Goal: Information Seeking & Learning: Learn about a topic

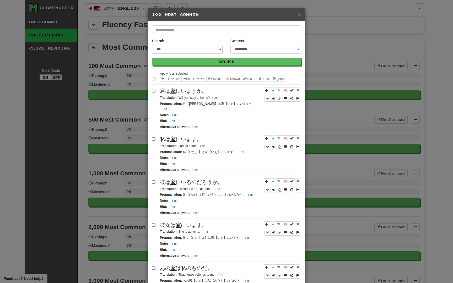
select select "*"
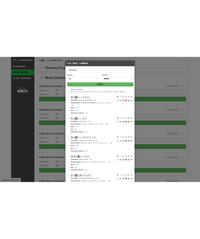
scroll to position [725, 0]
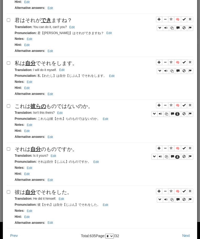
click at [42, 152] on span "それは 自分 のものですか。" at bounding box center [46, 149] width 63 height 6
copy span "それは 自分 のものですか。"
drag, startPoint x: 33, startPoint y: 157, endPoint x: 51, endPoint y: 158, distance: 18.4
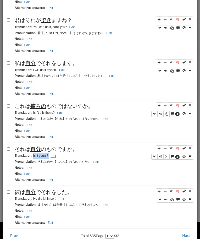
click at [51, 158] on small "Translation : Is it yours? Edit" at bounding box center [36, 156] width 43 height 4
copy small "Is it yours?"
click at [27, 186] on div "🧠 4 それは 自分 のものですか。 Translation : Is it yours? Edit Pronunciation : それは自分【じぶん】のも…" at bounding box center [100, 166] width 187 height 40
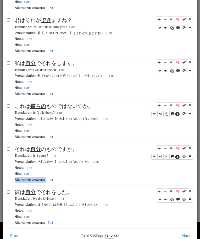
copy div "Alternative answers : Edit"
click at [21, 191] on span "彼は 自分 でそれをした。" at bounding box center [44, 192] width 58 height 6
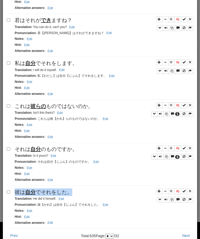
click at [21, 191] on span "彼は 自分 でそれをした。" at bounding box center [44, 192] width 58 height 6
copy span "彼は 自分 でそれをした。"
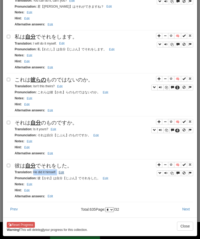
drag, startPoint x: 34, startPoint y: 172, endPoint x: 60, endPoint y: 172, distance: 26.8
click at [60, 172] on small "Translation : He did it himself. Edit" at bounding box center [40, 173] width 51 height 4
copy small "He did it himself. Edit"
click at [187, 210] on button "Next" at bounding box center [186, 209] width 14 height 9
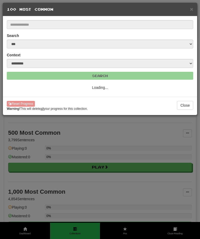
scroll to position [0, 0]
select select "*"
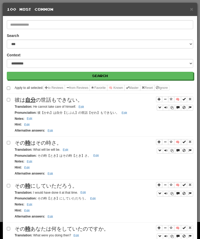
click at [30, 96] on div "彼は 自分 の世話もできない。" at bounding box center [104, 100] width 179 height 8
copy span "彼は 自分 の世話もできない。"
drag, startPoint x: 34, startPoint y: 107, endPoint x: 97, endPoint y: 109, distance: 63.3
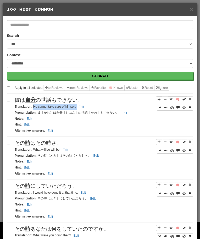
click at [97, 109] on div "Translation : He cannot take care of himself. Edit" at bounding box center [104, 107] width 179 height 6
copy small "He cannot take care of himself. Edit"
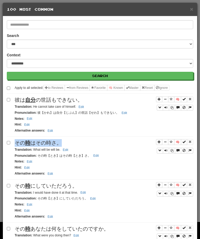
copy span "その 時 はその時さ。"
drag, startPoint x: 33, startPoint y: 150, endPoint x: 79, endPoint y: 150, distance: 46.4
click at [79, 150] on div "Translation : What will be will be. Edit" at bounding box center [104, 150] width 179 height 6
copy small "What will be will be. Edit"
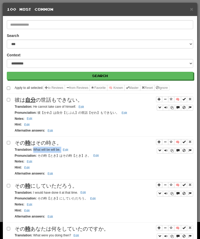
click at [38, 187] on span "その 時 にしていただろう。" at bounding box center [46, 186] width 63 height 6
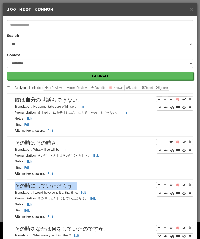
click at [38, 187] on span "その 時 にしていただろう。" at bounding box center [46, 186] width 63 height 6
copy span "その 時 にしていただろう。"
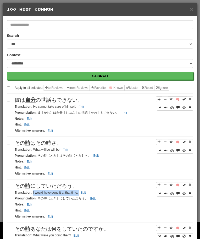
drag, startPoint x: 33, startPoint y: 193, endPoint x: 94, endPoint y: 193, distance: 61.4
click at [94, 193] on div "Translation : I would have done it at that time. Edit" at bounding box center [104, 193] width 179 height 6
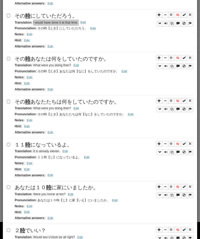
scroll to position [179, 0]
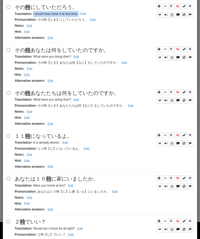
click at [51, 51] on span "その 時 あなたは何をしていたのですか。" at bounding box center [62, 50] width 94 height 6
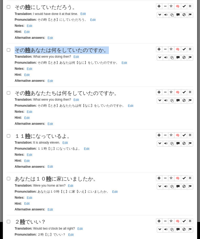
click at [51, 51] on span "その 時 あなたは何をしていたのですか。" at bounding box center [62, 50] width 94 height 6
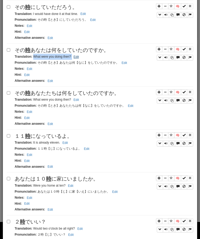
drag, startPoint x: 33, startPoint y: 56, endPoint x: 79, endPoint y: 56, distance: 46.2
click at [79, 56] on small "Translation : What were you doing then? Edit" at bounding box center [48, 57] width 66 height 4
click at [110, 95] on span "その 時 あなたたちは何をしていたのですか。" at bounding box center [67, 93] width 105 height 6
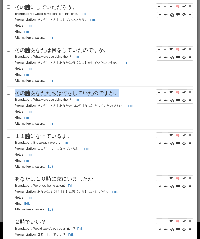
click at [110, 95] on span "その 時 あなたたちは何をしていたのですか。" at bounding box center [67, 93] width 105 height 6
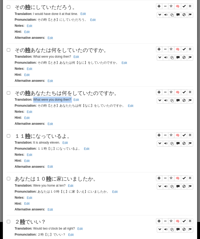
drag, startPoint x: 33, startPoint y: 100, endPoint x: 81, endPoint y: 100, distance: 48.3
click at [81, 100] on div "Translation : What were you doing then? Edit" at bounding box center [104, 100] width 179 height 6
click at [55, 136] on span "１１ 時 になっているよ。" at bounding box center [44, 136] width 58 height 6
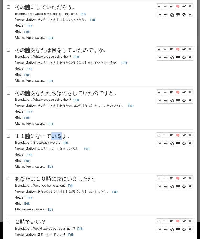
click at [55, 136] on span "１１ 時 になっているよ。" at bounding box center [44, 136] width 58 height 6
drag, startPoint x: 33, startPoint y: 143, endPoint x: 69, endPoint y: 140, distance: 36.1
click at [67, 141] on small "Translation : It is already eleven. Edit" at bounding box center [42, 143] width 55 height 4
click at [37, 178] on span "あなたは１０ 時 に家にいましたか。" at bounding box center [57, 179] width 84 height 6
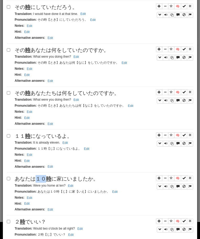
click at [37, 178] on span "あなたは１０ 時 に家にいましたか。" at bounding box center [57, 179] width 84 height 6
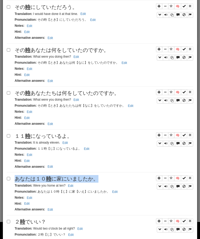
click at [37, 178] on span "あなたは１０ 時 に家にいましたか。" at bounding box center [57, 179] width 84 height 6
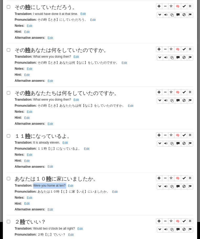
drag, startPoint x: 33, startPoint y: 187, endPoint x: 79, endPoint y: 189, distance: 46.2
click at [79, 189] on div "Translation : Were you home at ten? Edit" at bounding box center [104, 186] width 179 height 6
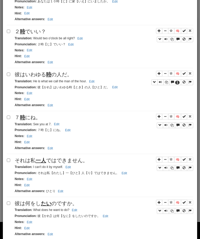
scroll to position [371, 0]
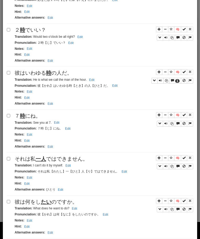
click at [33, 33] on span "２ 時 でいい？" at bounding box center [30, 30] width 31 height 6
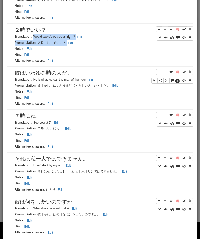
drag, startPoint x: 33, startPoint y: 38, endPoint x: 85, endPoint y: 41, distance: 52.5
click at [85, 41] on div "🧠 ２ 時 でいい？ Translation : Would two o'clock be all right? Edit Pronunciation : ２…" at bounding box center [100, 46] width 187 height 40
click at [63, 36] on small "Translation : Would two o'clock be all right? Edit" at bounding box center [50, 37] width 70 height 4
drag, startPoint x: 33, startPoint y: 37, endPoint x: 81, endPoint y: 39, distance: 47.2
click at [81, 39] on small "Translation : Would two o'clock be all right? Edit" at bounding box center [50, 37] width 70 height 4
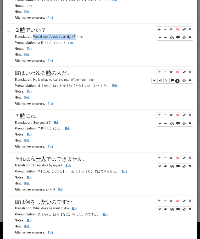
click at [23, 72] on span "彼はいわゆる 時 の人だ。" at bounding box center [44, 73] width 58 height 6
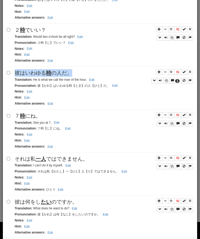
click at [23, 72] on span "彼はいわゆる 時 の人だ。" at bounding box center [44, 73] width 58 height 6
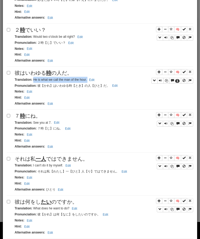
drag, startPoint x: 33, startPoint y: 81, endPoint x: 102, endPoint y: 82, distance: 68.2
click at [102, 82] on div "Translation : He is what we call the man of the hour. Edit" at bounding box center [104, 80] width 179 height 6
click at [30, 115] on span "７ 時 にね。" at bounding box center [28, 116] width 26 height 6
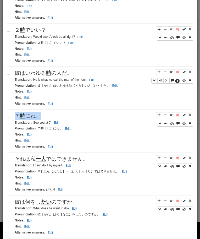
click at [30, 115] on span "７ 時 にね。" at bounding box center [28, 116] width 26 height 6
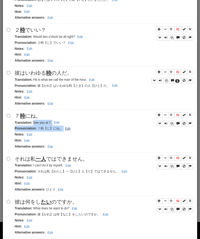
drag, startPoint x: 33, startPoint y: 122, endPoint x: 63, endPoint y: 127, distance: 30.8
click at [63, 127] on div "🧠 ７ 時 にね。 Translation : See you at 7. Edit Pronunciation : ７時【じ】にね。 Edit Notes …" at bounding box center [100, 132] width 187 height 40
click at [37, 124] on small "Translation : See you at 7. Edit" at bounding box center [38, 123] width 46 height 4
drag, startPoint x: 33, startPoint y: 123, endPoint x: 53, endPoint y: 123, distance: 20.2
click at [53, 123] on small "Translation : See you at 7. Edit" at bounding box center [38, 123] width 46 height 4
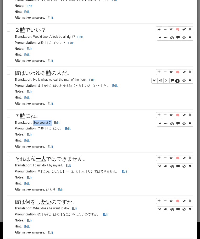
click at [25, 157] on span "それは私 一人 ではできません。" at bounding box center [51, 159] width 73 height 6
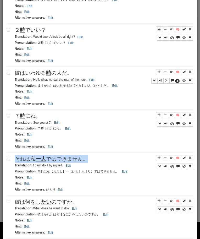
click at [25, 157] on span "それは私 一人 ではできません。" at bounding box center [51, 159] width 73 height 6
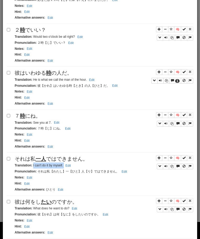
drag, startPoint x: 33, startPoint y: 166, endPoint x: 79, endPoint y: 168, distance: 46.5
click at [79, 168] on div "Translation : I can't do it by myself. Edit" at bounding box center [104, 166] width 179 height 6
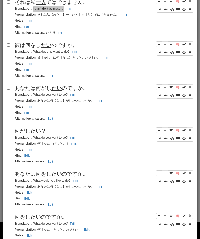
scroll to position [528, 0]
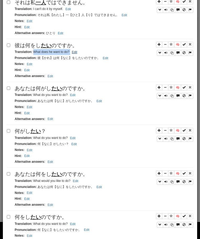
drag, startPoint x: 33, startPoint y: 52, endPoint x: 73, endPoint y: 52, distance: 40.4
click at [73, 52] on small "Translation : What does he want to do? Edit" at bounding box center [47, 52] width 64 height 4
click at [54, 90] on u "たい" at bounding box center [56, 89] width 10 height 6
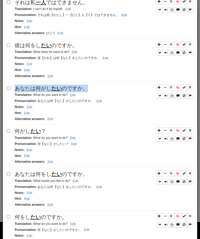
click at [54, 90] on u "たい" at bounding box center [56, 89] width 10 height 6
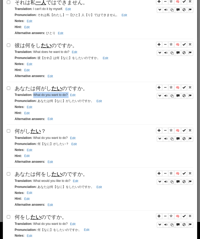
drag, startPoint x: 33, startPoint y: 95, endPoint x: 68, endPoint y: 95, distance: 35.7
click at [68, 95] on small "Translation : What do you want to do? Edit" at bounding box center [46, 95] width 62 height 4
click at [19, 134] on span "何がし たい ？" at bounding box center [30, 131] width 31 height 6
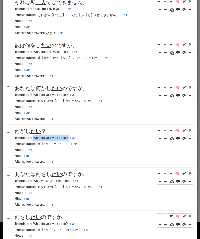
drag, startPoint x: 34, startPoint y: 138, endPoint x: 96, endPoint y: 141, distance: 62.8
click at [96, 141] on div "Translation : What do you want to do? Edit" at bounding box center [104, 138] width 179 height 6
click at [43, 177] on span "あなたは何をし たい のですか。" at bounding box center [51, 174] width 73 height 6
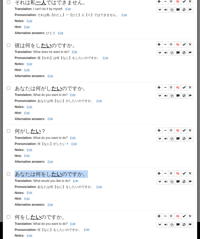
click at [43, 177] on span "あなたは何をし たい のですか。" at bounding box center [51, 174] width 73 height 6
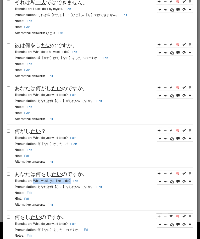
drag, startPoint x: 33, startPoint y: 182, endPoint x: 92, endPoint y: 182, distance: 59.6
click at [92, 182] on div "Translation : What would you like to do? Edit" at bounding box center [104, 181] width 179 height 6
click at [38, 216] on u "たい" at bounding box center [35, 217] width 10 height 6
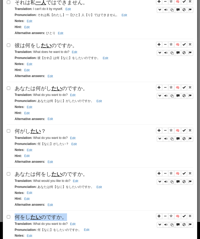
click at [38, 216] on u "たい" at bounding box center [35, 217] width 10 height 6
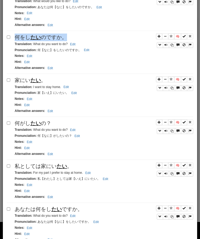
scroll to position [710, 0]
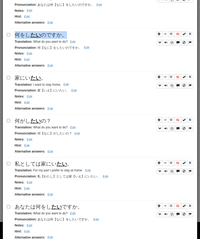
click at [48, 35] on span "何をし たい のですか。" at bounding box center [41, 35] width 52 height 6
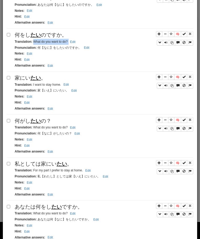
drag, startPoint x: 33, startPoint y: 42, endPoint x: 82, endPoint y: 42, distance: 48.5
click at [82, 42] on div "Translation : What do you want to do? Edit" at bounding box center [104, 42] width 179 height 6
click at [27, 84] on div "Translation : I want to stay home. Edit" at bounding box center [104, 85] width 179 height 6
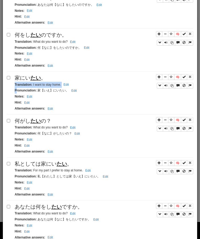
click at [27, 84] on div "Translation : I want to stay home. Edit" at bounding box center [104, 85] width 179 height 6
click at [27, 81] on span "家にい たい 。" at bounding box center [30, 78] width 31 height 6
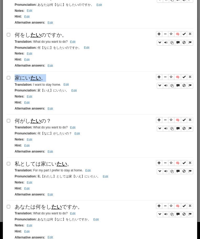
click at [27, 81] on span "家にい たい 。" at bounding box center [30, 78] width 31 height 6
drag, startPoint x: 33, startPoint y: 85, endPoint x: 72, endPoint y: 86, distance: 39.6
click at [72, 86] on div "Translation : I want to stay home. Edit" at bounding box center [104, 85] width 179 height 6
click at [46, 123] on span "何がし たい の？" at bounding box center [33, 121] width 37 height 6
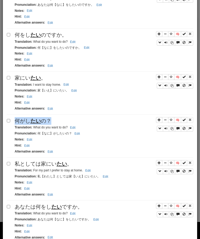
click at [46, 123] on span "何がし たい の？" at bounding box center [33, 121] width 37 height 6
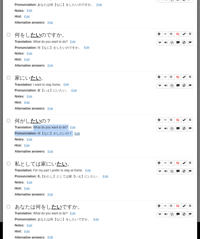
drag, startPoint x: 34, startPoint y: 130, endPoint x: 73, endPoint y: 133, distance: 38.9
click at [73, 133] on div "🧠 何がし たい の？ Translation : What do you want to do? Edit Pronunciation : 何【なに】がした…" at bounding box center [100, 137] width 187 height 40
click at [56, 129] on small "Translation : What do you want to do? Edit" at bounding box center [46, 128] width 62 height 4
drag, startPoint x: 34, startPoint y: 129, endPoint x: 77, endPoint y: 130, distance: 43.8
click at [77, 129] on small "Translation : What do you want to do? Edit" at bounding box center [46, 128] width 62 height 4
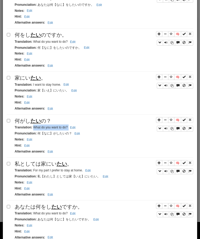
click at [73, 162] on div "私としては家にい たい 。" at bounding box center [104, 164] width 179 height 8
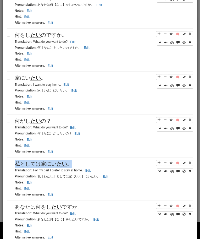
click at [73, 162] on div "私としては家にい たい 。" at bounding box center [104, 164] width 179 height 8
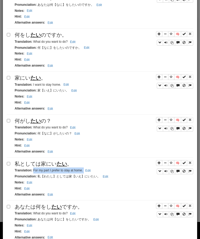
drag, startPoint x: 33, startPoint y: 172, endPoint x: 96, endPoint y: 171, distance: 62.7
click at [96, 171] on div "Translation : For my part I prefer to stay at home. Edit" at bounding box center [104, 171] width 179 height 6
click at [31, 208] on span "あなたは何をし たい ですか。" at bounding box center [49, 207] width 68 height 6
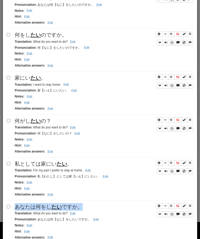
click at [31, 208] on span "あなたは何をし たい ですか。" at bounding box center [49, 207] width 68 height 6
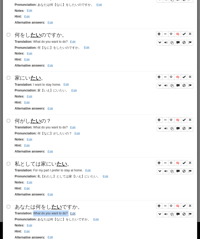
drag, startPoint x: 34, startPoint y: 214, endPoint x: 77, endPoint y: 215, distance: 43.0
click at [77, 215] on small "Translation : What do you want to do? Edit" at bounding box center [46, 214] width 62 height 4
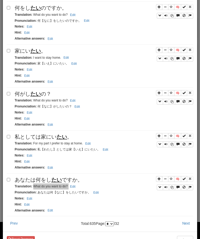
scroll to position [753, 0]
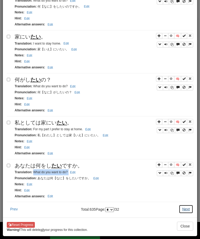
click at [187, 208] on button "Next" at bounding box center [186, 209] width 14 height 9
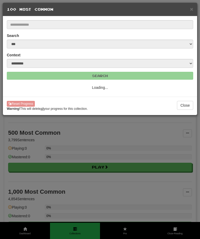
scroll to position [0, 0]
select select "*"
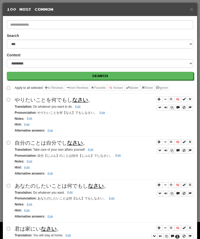
click at [64, 100] on span "やりたいことを何でもし なさい 。" at bounding box center [54, 100] width 79 height 6
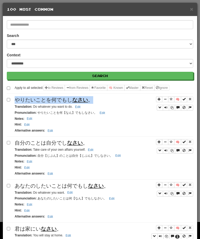
click at [64, 100] on span "やりたいことを何でもし なさい 。" at bounding box center [54, 100] width 79 height 6
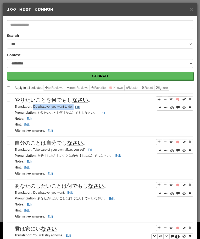
drag, startPoint x: 33, startPoint y: 106, endPoint x: 78, endPoint y: 106, distance: 45.1
click at [78, 106] on small "Translation : Do whatever you want to do. Edit" at bounding box center [48, 107] width 67 height 4
click at [51, 141] on span "自分のことは自分でし なさい 。" at bounding box center [51, 143] width 73 height 6
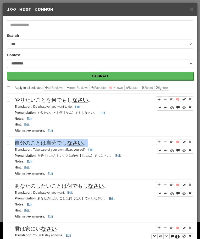
click at [51, 141] on span "自分のことは自分でし なさい 。" at bounding box center [51, 143] width 73 height 6
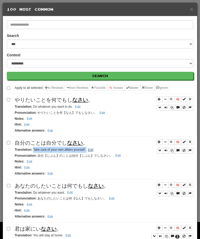
drag, startPoint x: 33, startPoint y: 151, endPoint x: 91, endPoint y: 148, distance: 57.8
click at [91, 148] on small "Translation : Take care of your own affairs yourself. Edit" at bounding box center [55, 150] width 81 height 4
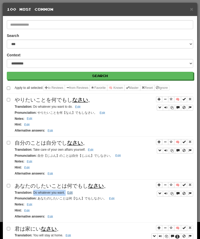
drag, startPoint x: 33, startPoint y: 192, endPoint x: 71, endPoint y: 193, distance: 37.8
click at [71, 193] on small "Translation : Do whatever you want. Edit" at bounding box center [45, 193] width 60 height 4
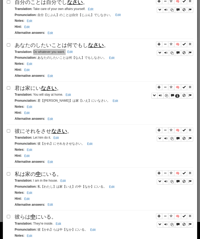
scroll to position [153, 0]
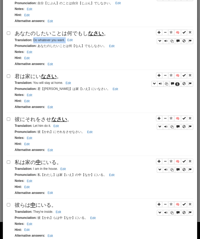
click at [46, 78] on u "なさい" at bounding box center [49, 76] width 16 height 6
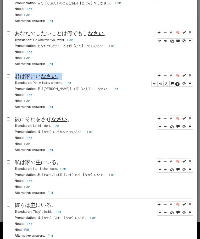
click at [46, 78] on u "なさい" at bounding box center [49, 76] width 16 height 6
drag, startPoint x: 33, startPoint y: 83, endPoint x: 64, endPoint y: 83, distance: 31.2
click at [64, 83] on small "Translation : You will stay at home. Edit" at bounding box center [44, 83] width 58 height 4
click at [17, 122] on span "彼にそれをさせ なさい 。" at bounding box center [44, 119] width 58 height 6
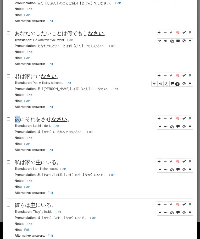
click at [17, 122] on span "彼にそれをさせ なさい 。" at bounding box center [44, 119] width 58 height 6
drag, startPoint x: 33, startPoint y: 126, endPoint x: 56, endPoint y: 126, distance: 22.6
click at [55, 126] on small "Translation : Let him do it. Edit" at bounding box center [38, 126] width 46 height 4
click at [50, 163] on span "私は家の 中 にいる。" at bounding box center [38, 162] width 47 height 6
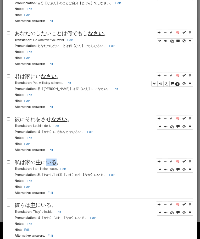
click at [50, 163] on span "私は家の 中 にいる。" at bounding box center [38, 162] width 47 height 6
drag, startPoint x: 33, startPoint y: 169, endPoint x: 70, endPoint y: 171, distance: 36.5
click at [70, 171] on div "Translation : I am in the house. Edit" at bounding box center [104, 169] width 179 height 6
drag, startPoint x: 33, startPoint y: 169, endPoint x: 61, endPoint y: 170, distance: 28.1
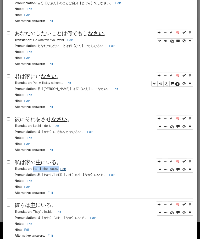
click at [60, 170] on small "Translation : I am in the house. Edit" at bounding box center [41, 169] width 53 height 4
click at [28, 204] on span "彼らは 中 にいる。" at bounding box center [36, 205] width 42 height 6
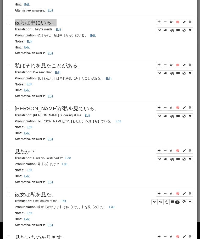
scroll to position [345, 0]
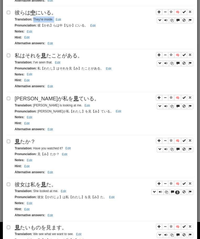
drag, startPoint x: 34, startPoint y: 20, endPoint x: 65, endPoint y: 20, distance: 31.0
click at [64, 20] on div "Translation : They're inside. Edit" at bounding box center [104, 20] width 179 height 6
click at [66, 58] on span "私はそれを 見 たことがある。" at bounding box center [49, 56] width 68 height 6
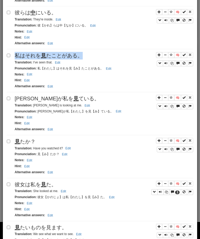
click at [66, 58] on span "私はそれを 見 たことがある。" at bounding box center [49, 56] width 68 height 6
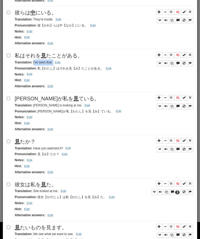
drag, startPoint x: 33, startPoint y: 63, endPoint x: 70, endPoint y: 63, distance: 37.5
click at [69, 63] on div "Translation : I've seen that. Edit" at bounding box center [104, 63] width 179 height 6
click at [30, 96] on span "[PERSON_NAME]が私を 見 ている。" at bounding box center [57, 99] width 85 height 6
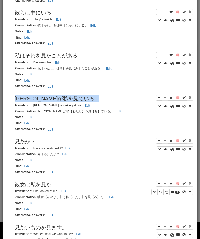
click at [30, 96] on span "[PERSON_NAME]が私を 見 ている。" at bounding box center [57, 99] width 85 height 6
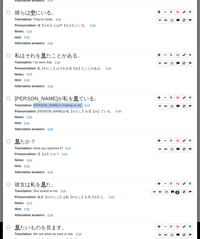
drag, startPoint x: 33, startPoint y: 106, endPoint x: 75, endPoint y: 106, distance: 41.7
click at [74, 106] on div "Translation : [PERSON_NAME] is looking at me. Edit" at bounding box center [104, 106] width 179 height 6
click at [26, 144] on span "見 たか？" at bounding box center [25, 142] width 21 height 6
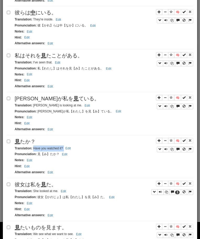
drag, startPoint x: 33, startPoint y: 148, endPoint x: 91, endPoint y: 150, distance: 58.3
click at [91, 150] on div "Translation : Have you watched it? Edit" at bounding box center [104, 149] width 179 height 6
click at [31, 186] on span "彼女は私を 見 た。" at bounding box center [36, 185] width 42 height 6
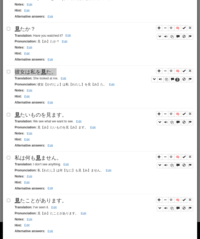
scroll to position [466, 0]
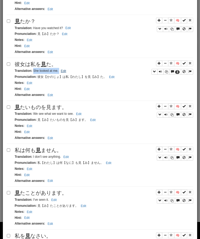
drag, startPoint x: 33, startPoint y: 72, endPoint x: 60, endPoint y: 72, distance: 27.0
click at [60, 72] on small "Translation : She looked at me. Edit" at bounding box center [41, 71] width 53 height 4
click at [28, 112] on div "Translation : We see what we want to see. Edit" at bounding box center [104, 114] width 179 height 6
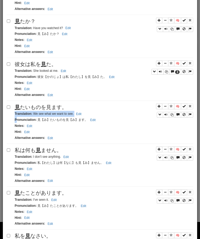
click at [28, 112] on div "Translation : We see what we want to see. Edit" at bounding box center [104, 114] width 179 height 6
click at [28, 108] on span "見 たいものを見ます。" at bounding box center [41, 107] width 52 height 6
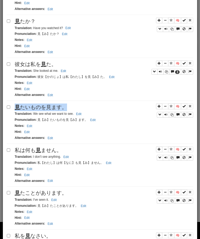
click at [28, 108] on span "見 たいものを見ます。" at bounding box center [41, 107] width 52 height 6
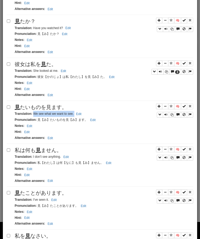
drag, startPoint x: 33, startPoint y: 114, endPoint x: 88, endPoint y: 114, distance: 55.1
click at [88, 114] on div "Translation : We see what we want to see. Edit" at bounding box center [104, 114] width 179 height 6
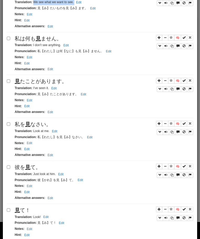
scroll to position [574, 0]
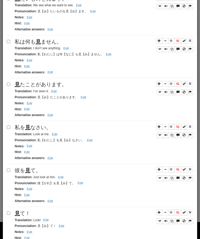
click at [52, 41] on span "私は何も 見 ません。" at bounding box center [38, 42] width 47 height 6
drag, startPoint x: 32, startPoint y: 49, endPoint x: 63, endPoint y: 50, distance: 31.2
click at [63, 50] on small "Translation : I don't see anything. Edit" at bounding box center [43, 48] width 56 height 4
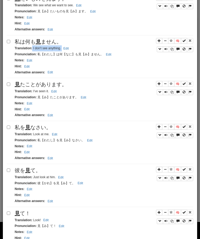
click at [40, 49] on small "Translation : I don't see anything. Edit" at bounding box center [43, 48] width 56 height 4
drag, startPoint x: 33, startPoint y: 49, endPoint x: 66, endPoint y: 49, distance: 32.5
click at [66, 49] on small "Translation : I don't see anything. Edit" at bounding box center [43, 48] width 56 height 4
click at [36, 84] on span "見 たことがあります。" at bounding box center [41, 85] width 52 height 6
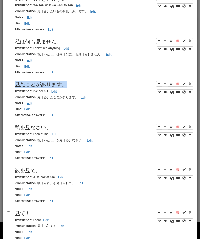
click at [36, 84] on span "見 たことがあります。" at bounding box center [41, 85] width 52 height 6
drag, startPoint x: 33, startPoint y: 92, endPoint x: 59, endPoint y: 93, distance: 26.0
click at [58, 93] on div "Translation : I've seen it. Edit" at bounding box center [104, 91] width 179 height 6
click at [33, 128] on span "私を 見 なさい。" at bounding box center [33, 128] width 37 height 6
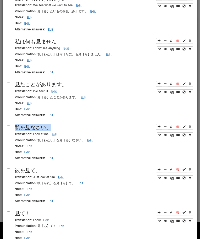
click at [33, 128] on span "私を 見 なさい。" at bounding box center [33, 128] width 37 height 6
drag, startPoint x: 33, startPoint y: 135, endPoint x: 55, endPoint y: 135, distance: 22.3
click at [55, 135] on small "Translation : Look at me. Edit" at bounding box center [37, 134] width 44 height 4
click at [34, 170] on span "彼を 見 て。" at bounding box center [28, 171] width 26 height 6
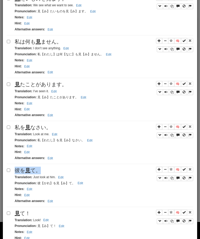
click at [34, 170] on span "彼を 見 て。" at bounding box center [28, 171] width 26 height 6
drag, startPoint x: 34, startPoint y: 179, endPoint x: 56, endPoint y: 179, distance: 22.6
click at [56, 179] on small "Translation : Just look at him. Edit" at bounding box center [40, 177] width 51 height 4
drag, startPoint x: 33, startPoint y: 179, endPoint x: 69, endPoint y: 182, distance: 36.3
click at [69, 182] on div "🧠 彼を 見 て。 Translation : Just look at him. Edit Pronunciation : 彼【かれ】を見【み】て。 Edi…" at bounding box center [100, 187] width 187 height 40
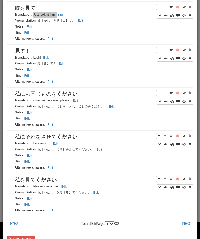
scroll to position [737, 0]
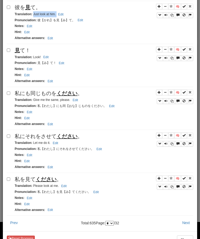
click at [27, 51] on span "見 て！" at bounding box center [23, 50] width 16 height 6
drag, startPoint x: 33, startPoint y: 59, endPoint x: 50, endPoint y: 58, distance: 17.3
click at [50, 58] on small "Translation : Look! Edit" at bounding box center [33, 57] width 36 height 4
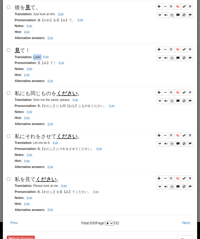
click at [38, 92] on span "私にも同じものを ください 。" at bounding box center [49, 94] width 68 height 6
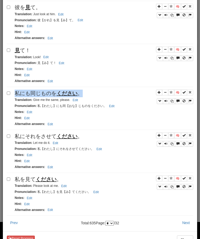
click at [38, 92] on span "私にも同じものを ください 。" at bounding box center [49, 94] width 68 height 6
